Goal: Transaction & Acquisition: Purchase product/service

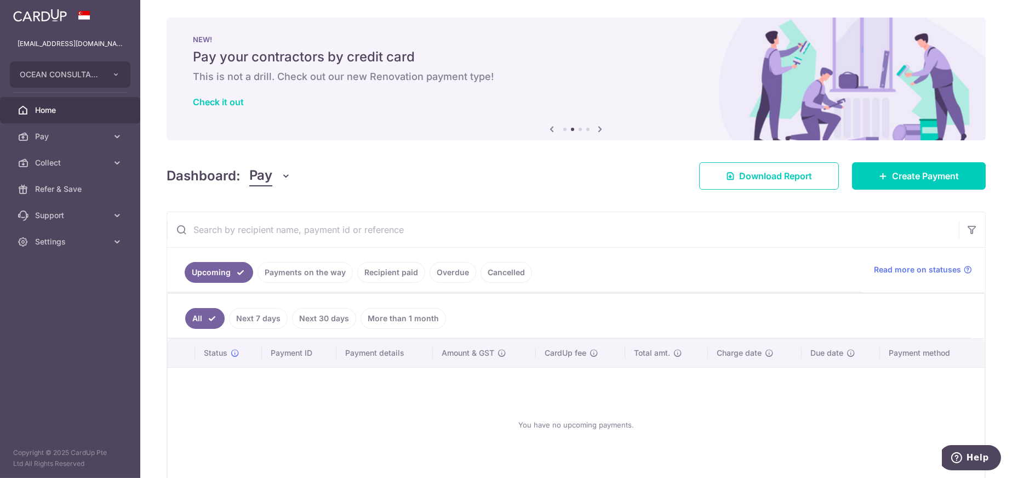
click at [43, 122] on link "Home" at bounding box center [70, 110] width 140 height 26
click at [41, 132] on span "Pay" at bounding box center [71, 136] width 72 height 11
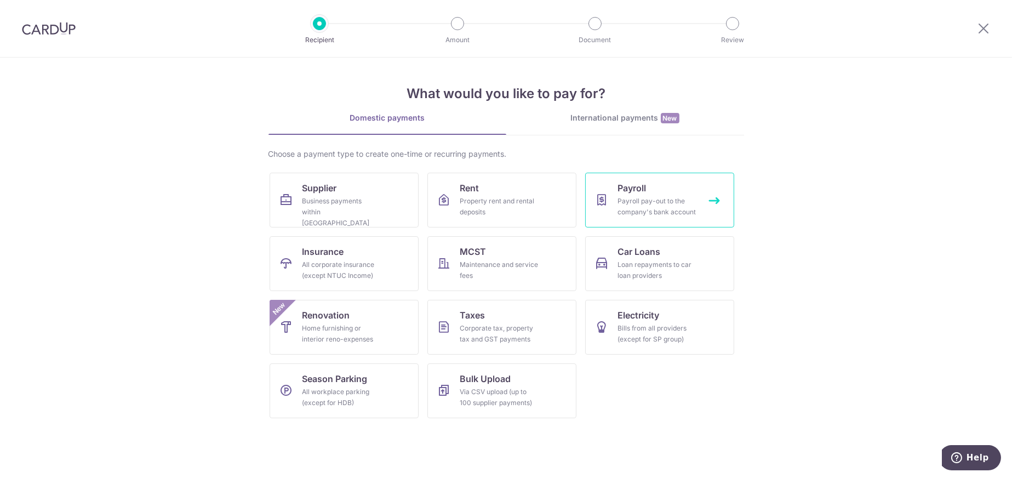
click at [624, 200] on div "Payroll pay-out to the company's bank account" at bounding box center [657, 207] width 79 height 22
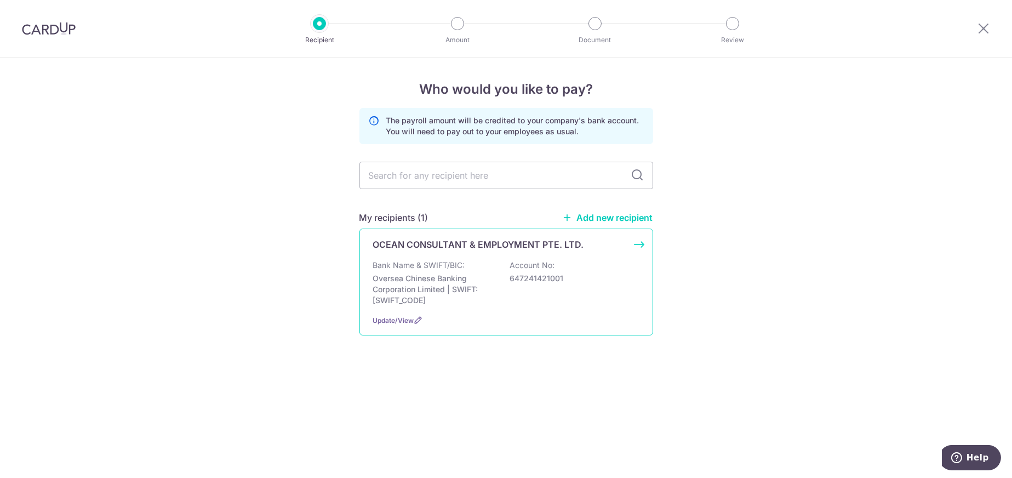
click at [469, 274] on p "Oversea Chinese Banking Corporation Limited | SWIFT: OCBCSGSGXXX" at bounding box center [434, 289] width 123 height 33
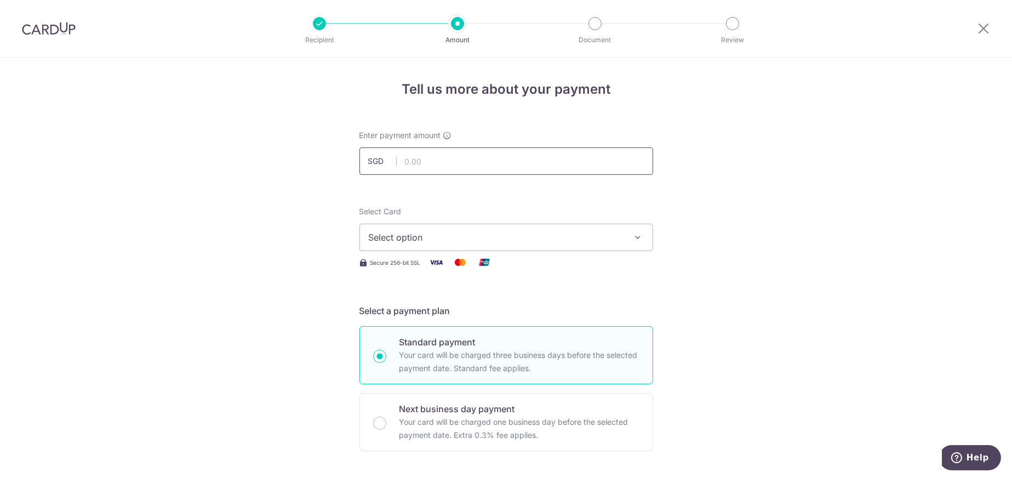
click at [442, 155] on input "text" at bounding box center [507, 160] width 294 height 27
type input "57,346.00"
click at [448, 242] on span "Select option" at bounding box center [496, 237] width 255 height 13
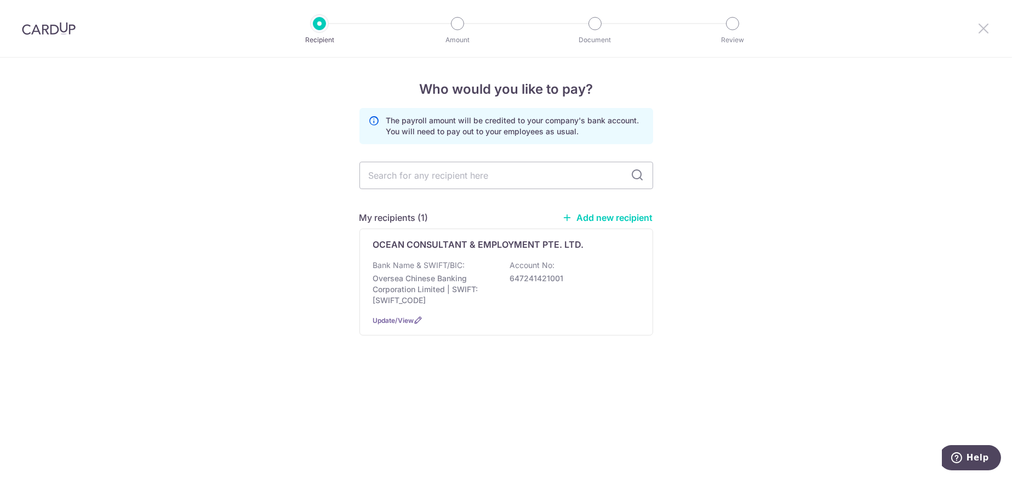
click at [986, 29] on icon at bounding box center [983, 28] width 13 height 14
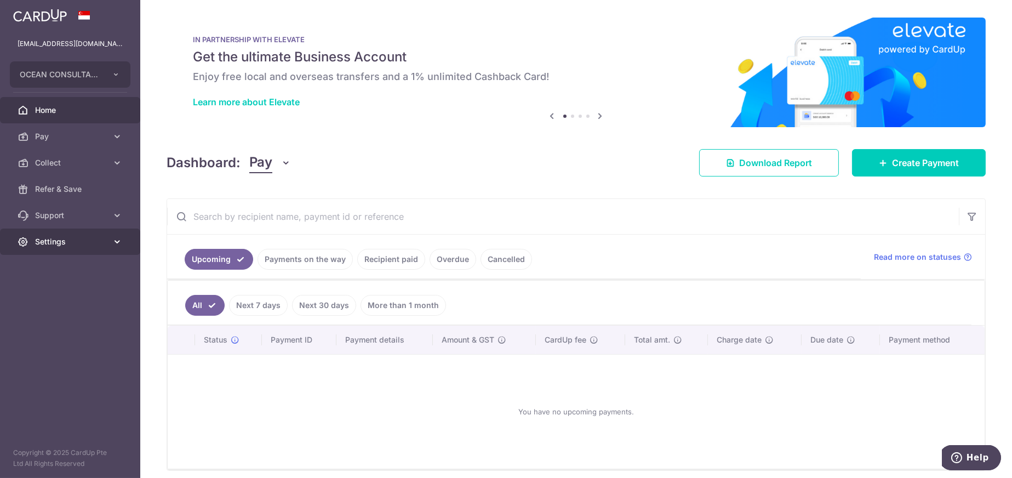
click at [75, 237] on span "Settings" at bounding box center [71, 241] width 72 height 11
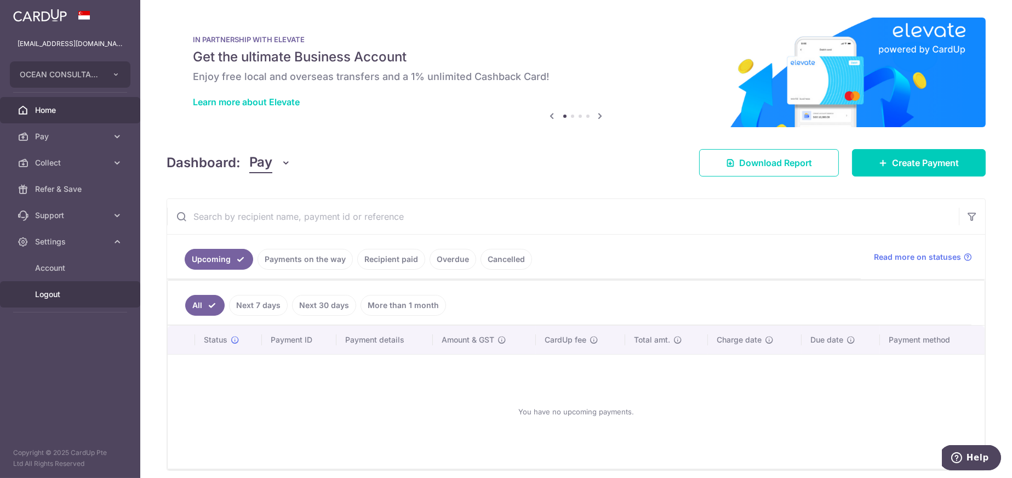
click at [55, 293] on span "Logout" at bounding box center [71, 294] width 72 height 11
